Goal: Use online tool/utility: Utilize a website feature to perform a specific function

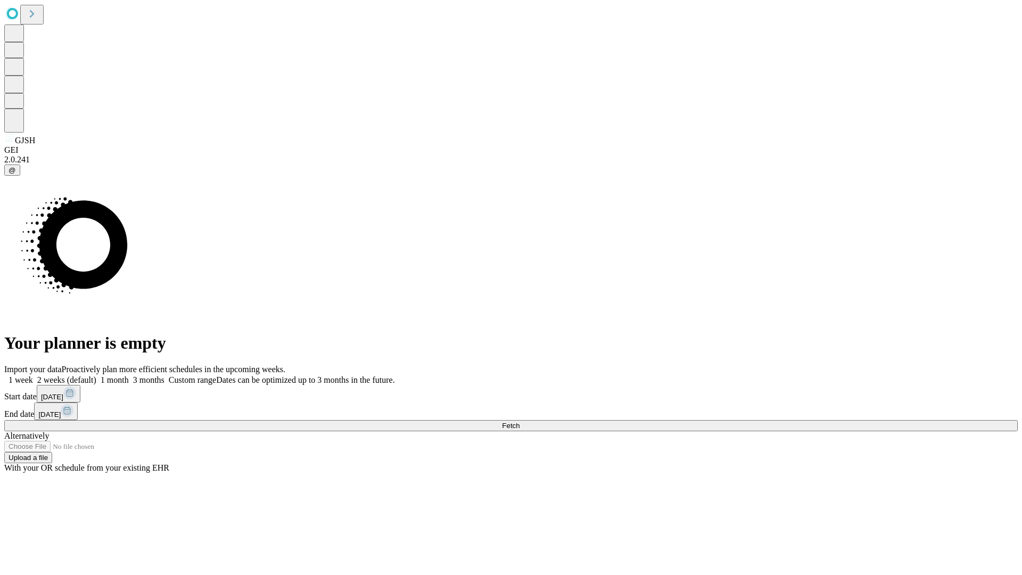
click at [519, 422] on span "Fetch" at bounding box center [511, 426] width 18 height 8
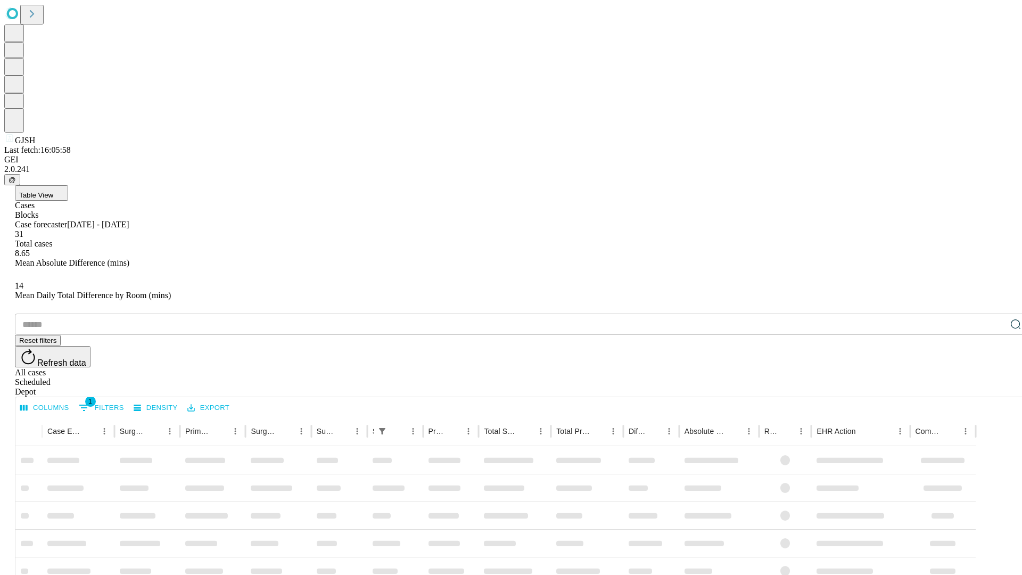
click at [53, 191] on span "Table View" at bounding box center [36, 195] width 34 height 8
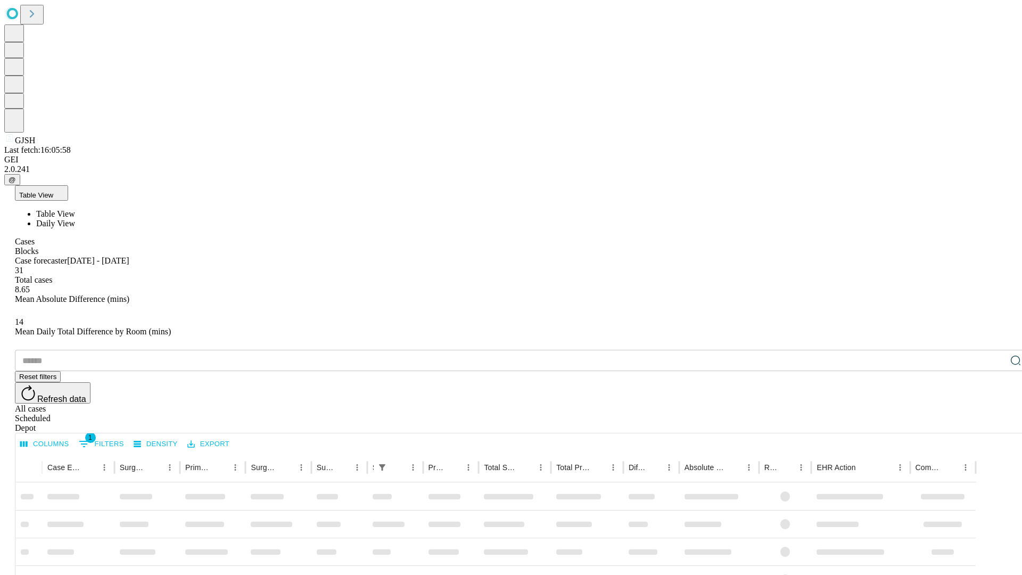
click at [75, 219] on span "Daily View" at bounding box center [55, 223] width 39 height 9
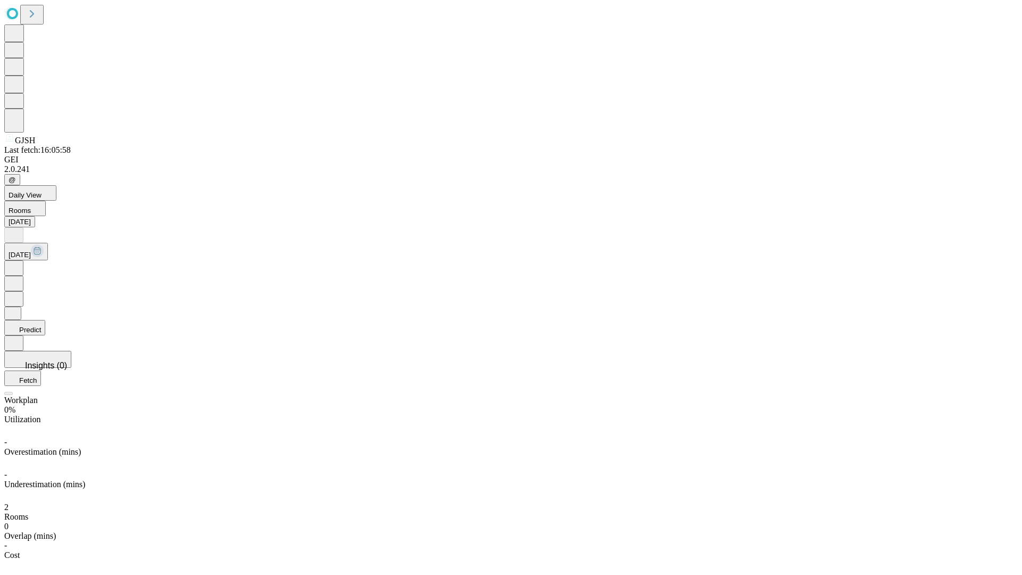
click at [45, 320] on button "Predict" at bounding box center [24, 327] width 41 height 15
